Goal: Transaction & Acquisition: Purchase product/service

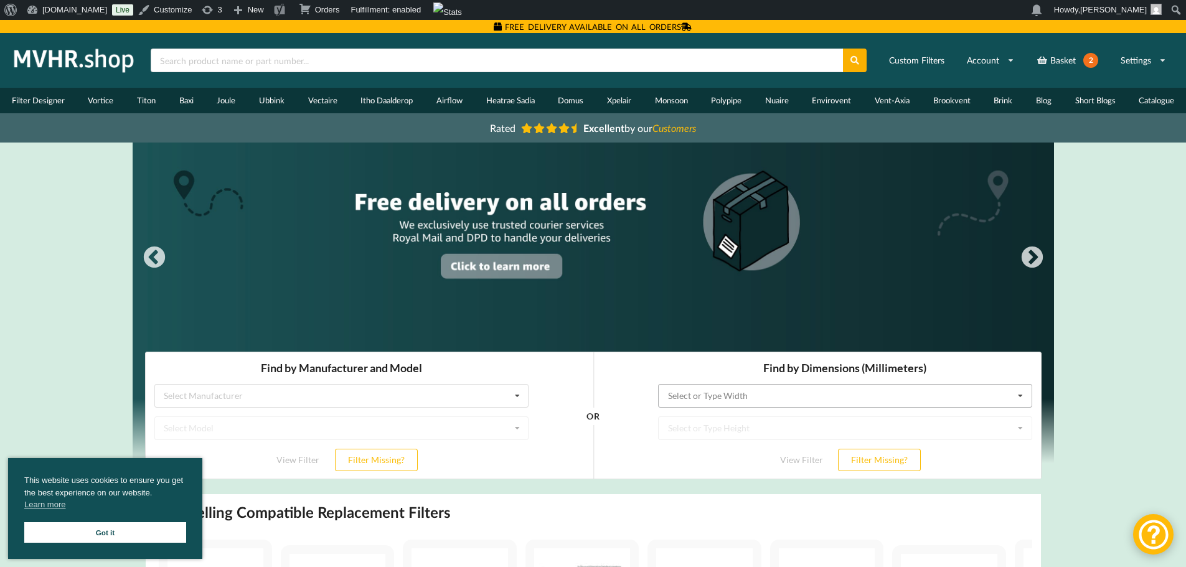
click at [764, 397] on input "text" at bounding box center [845, 396] width 373 height 22
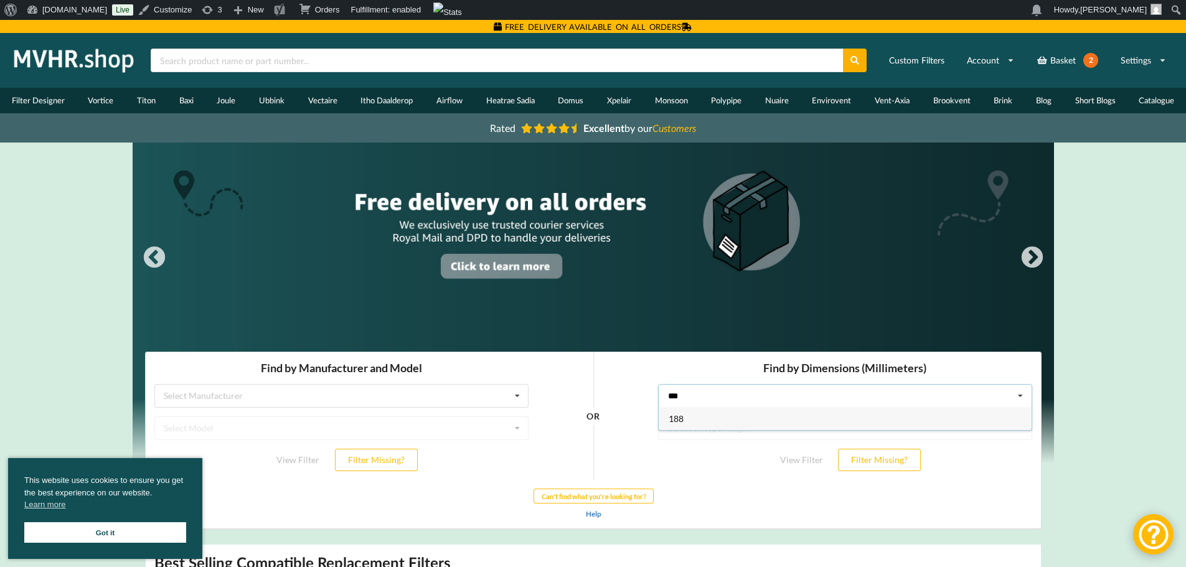
type input "***"
click at [774, 415] on div "188" at bounding box center [844, 418] width 373 height 23
click at [723, 430] on div "Select or Type Height" at bounding box center [709, 428] width 82 height 9
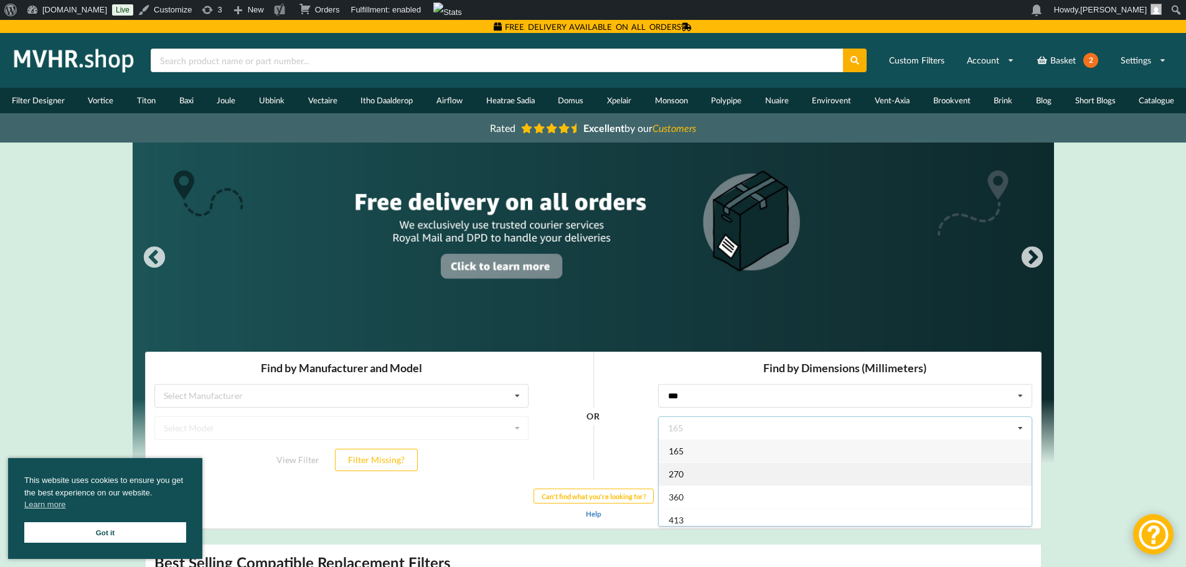
click at [691, 474] on div "270" at bounding box center [844, 474] width 373 height 23
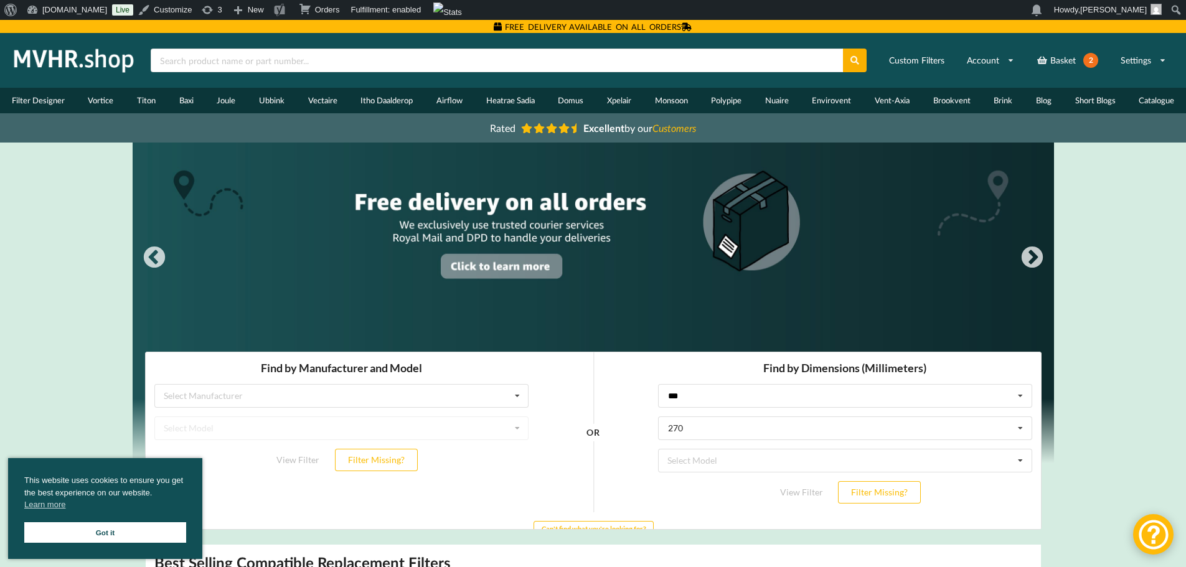
click at [793, 489] on div "View Filter Filter Missing?" at bounding box center [845, 492] width 374 height 22
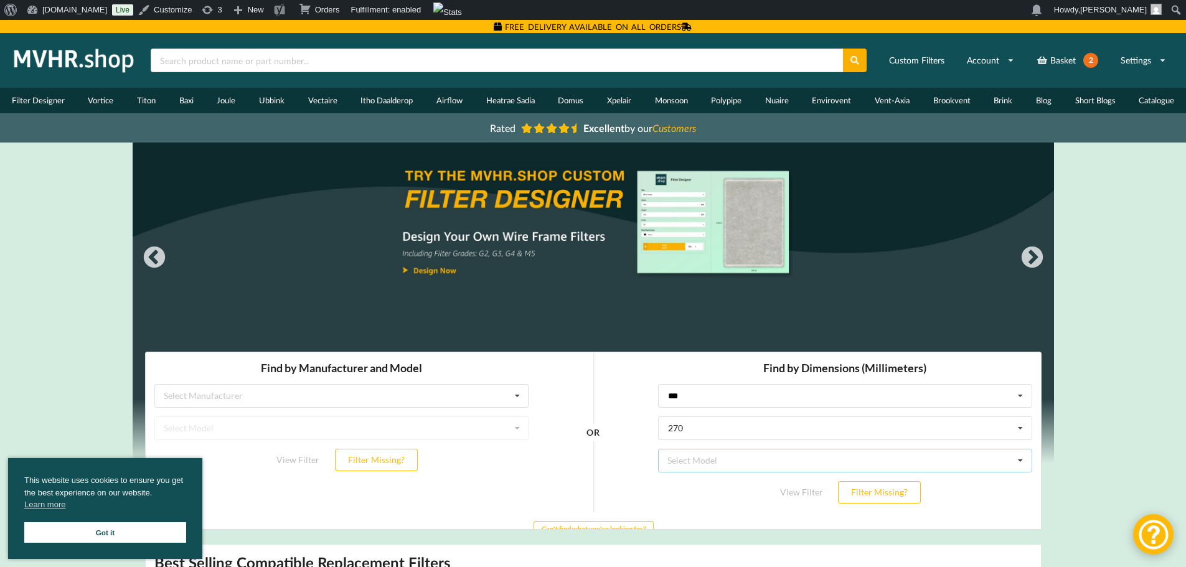
click at [778, 465] on div "Select Model Vectaire WHHR 100/90" at bounding box center [845, 461] width 374 height 24
click at [753, 481] on span "Vectaire WHHR 100/90" at bounding box center [714, 483] width 92 height 11
click at [800, 494] on button "View Filter" at bounding box center [801, 492] width 69 height 22
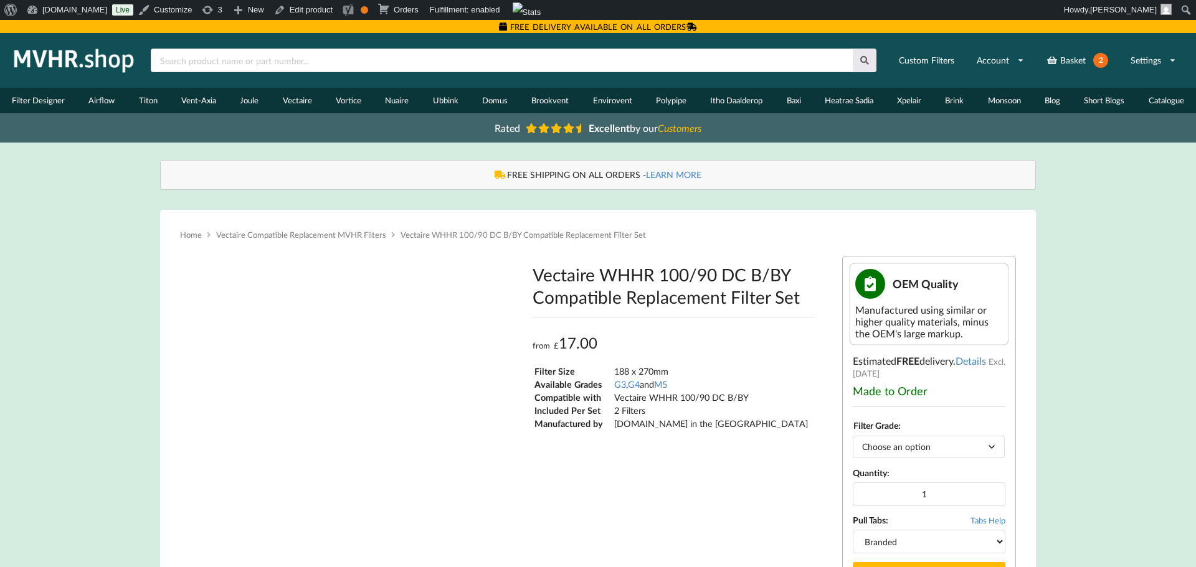
type input "**********"
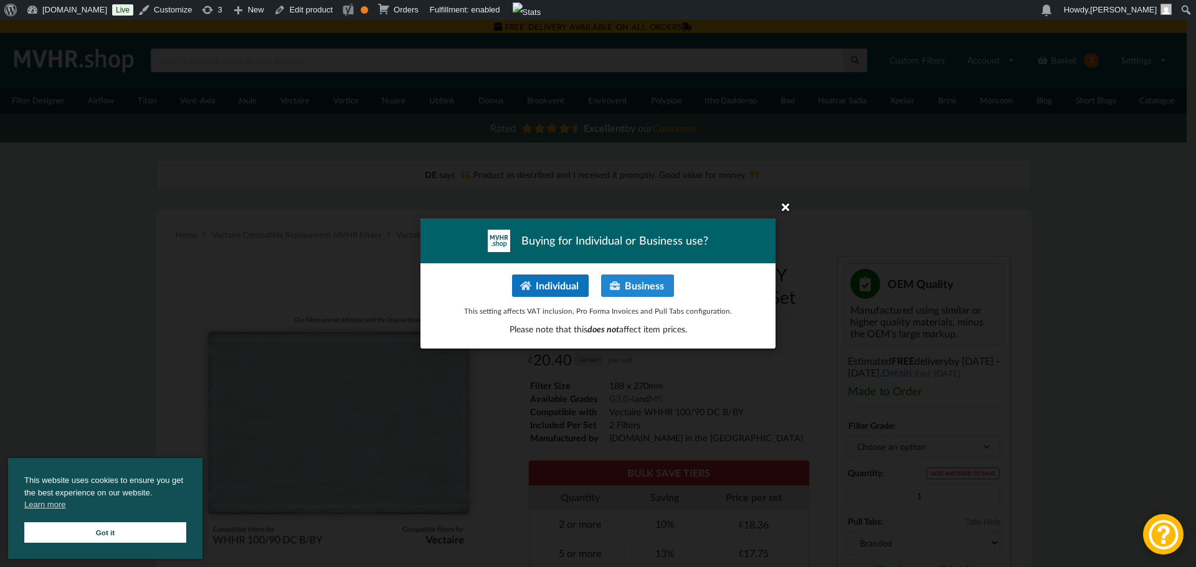
click at [783, 208] on icon at bounding box center [785, 207] width 20 height 20
